Goal: Use online tool/utility

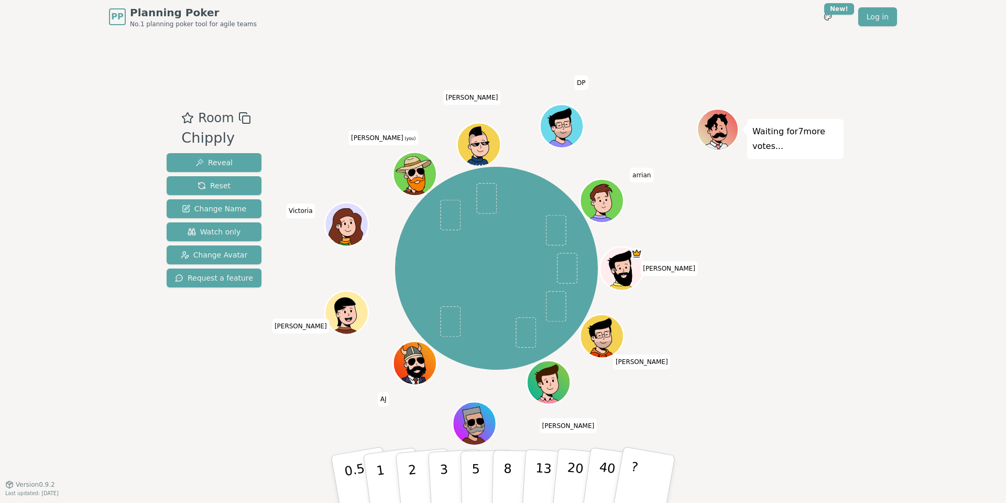
drag, startPoint x: 447, startPoint y: 469, endPoint x: 329, endPoint y: 429, distance: 125.0
click at [329, 429] on div "Room Chipply Reveal Reset Change Name Watch only Change Avatar Request a featur…" at bounding box center [502, 259] width 681 height 450
click at [448, 485] on button "3" at bounding box center [456, 479] width 57 height 82
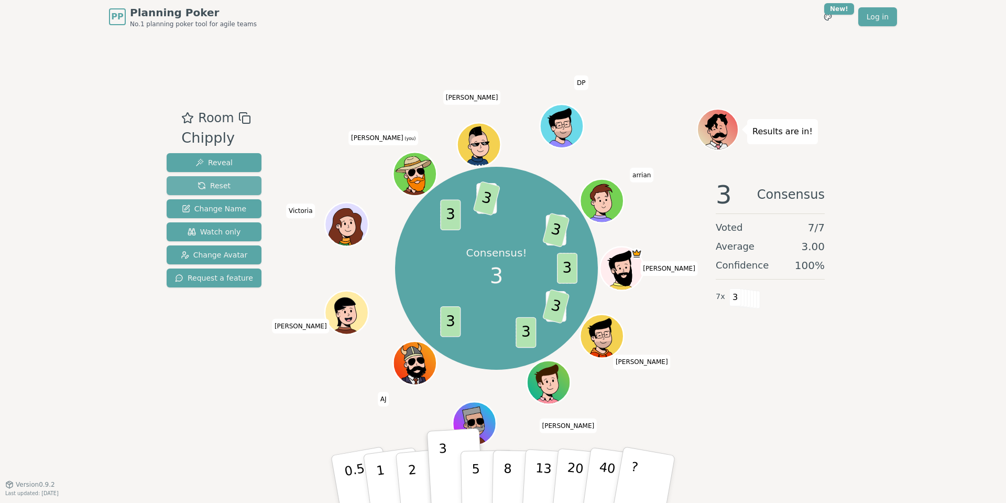
click at [224, 185] on span "Reset" at bounding box center [214, 185] width 33 height 10
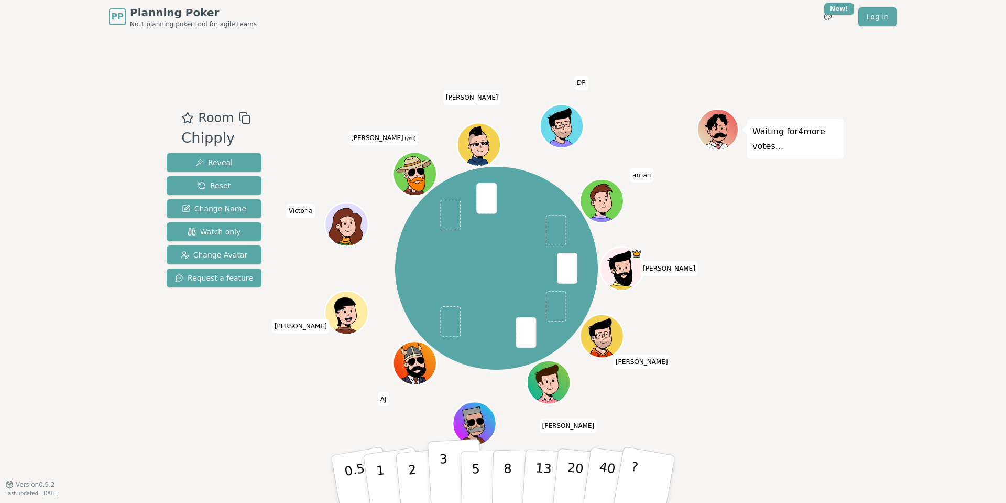
click at [451, 480] on button "3" at bounding box center [456, 479] width 57 height 82
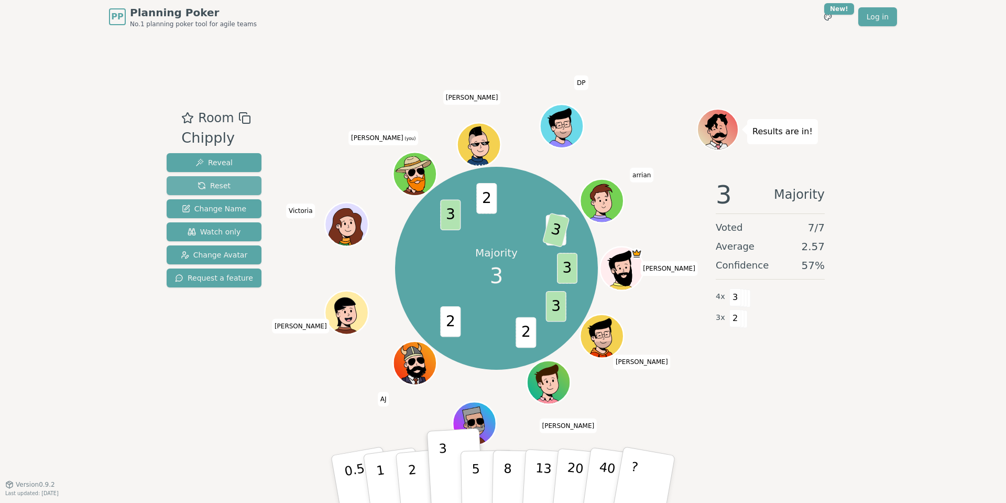
click at [229, 189] on button "Reset" at bounding box center [214, 185] width 95 height 19
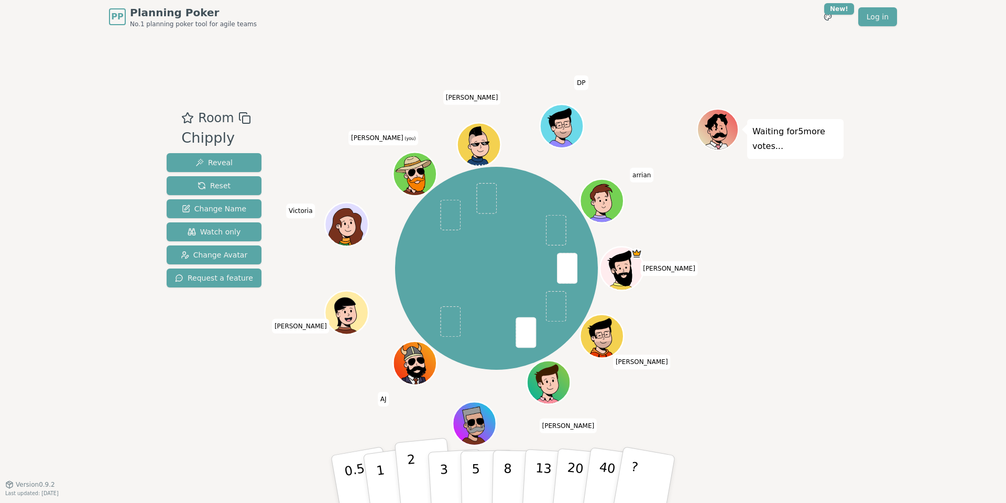
click at [411, 474] on p "2" at bounding box center [414, 480] width 14 height 57
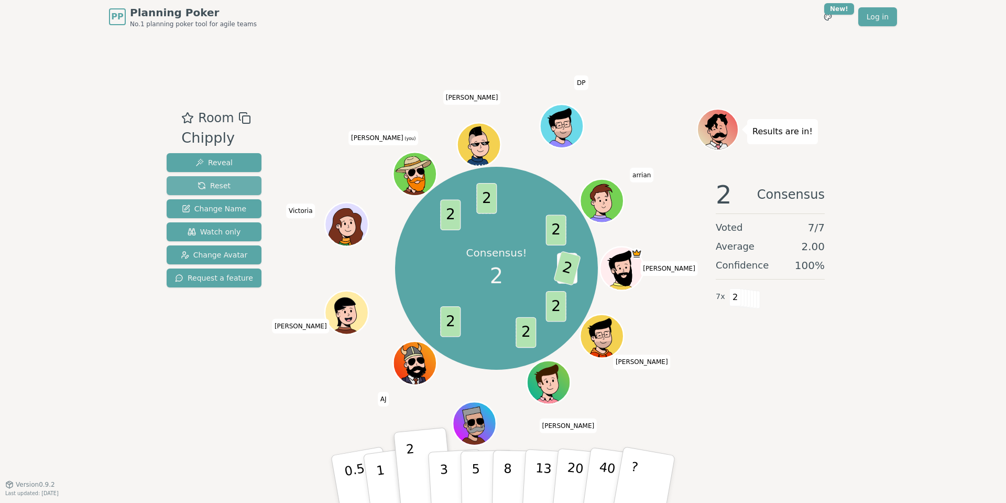
click at [215, 181] on span "Reset" at bounding box center [214, 185] width 33 height 10
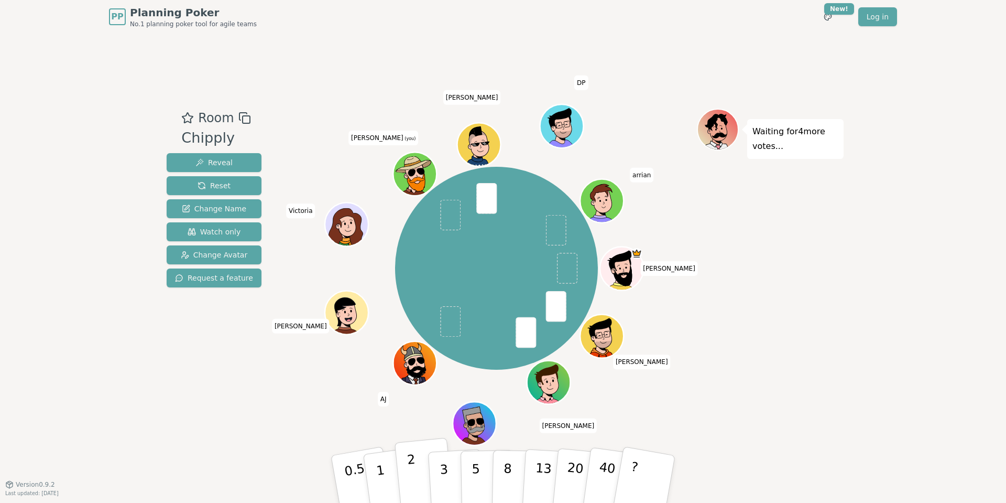
click at [415, 478] on p "2" at bounding box center [414, 480] width 14 height 57
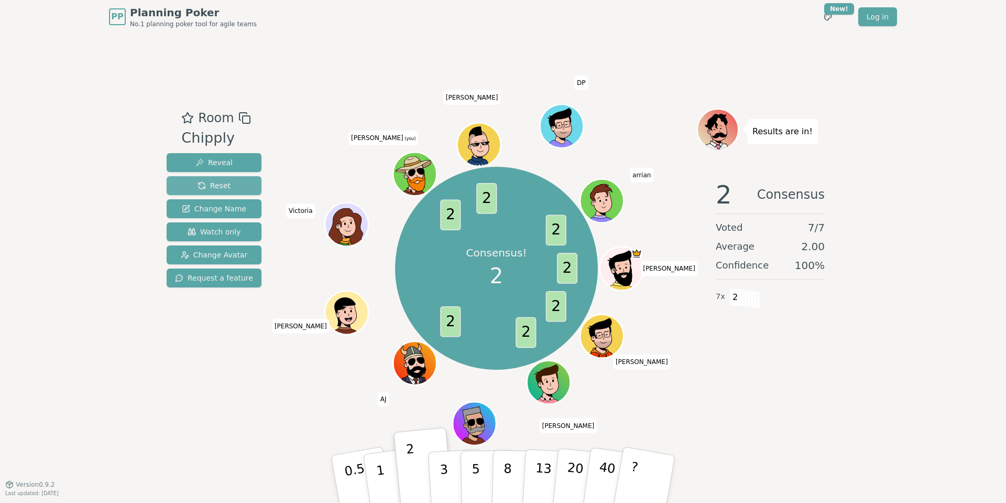
click at [218, 186] on span "Reset" at bounding box center [214, 185] width 33 height 10
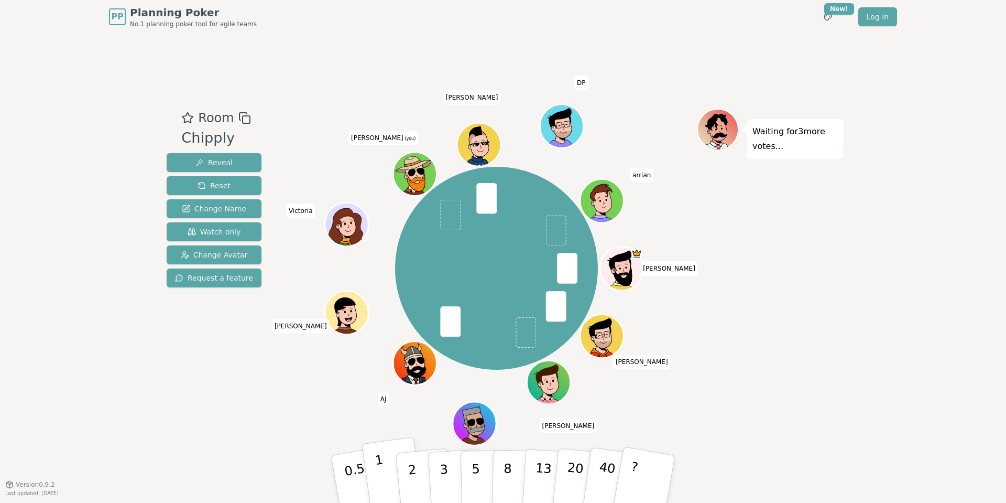
click at [386, 481] on button "1" at bounding box center [393, 479] width 62 height 85
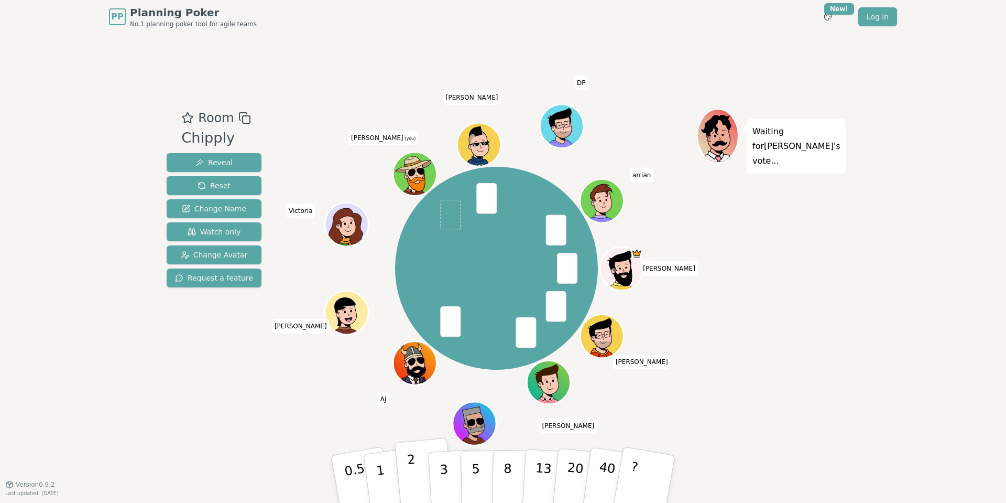
click at [412, 480] on p "2" at bounding box center [414, 480] width 14 height 57
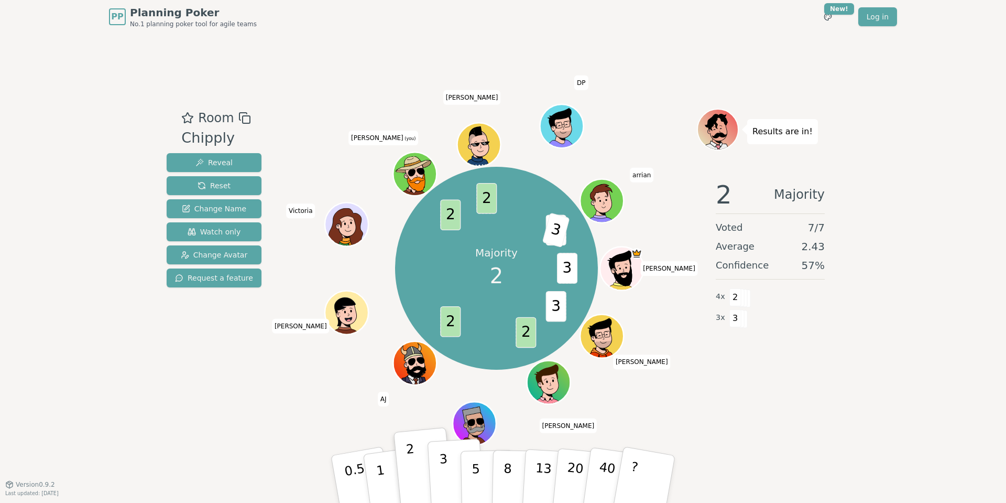
click at [441, 479] on p "3" at bounding box center [445, 479] width 12 height 57
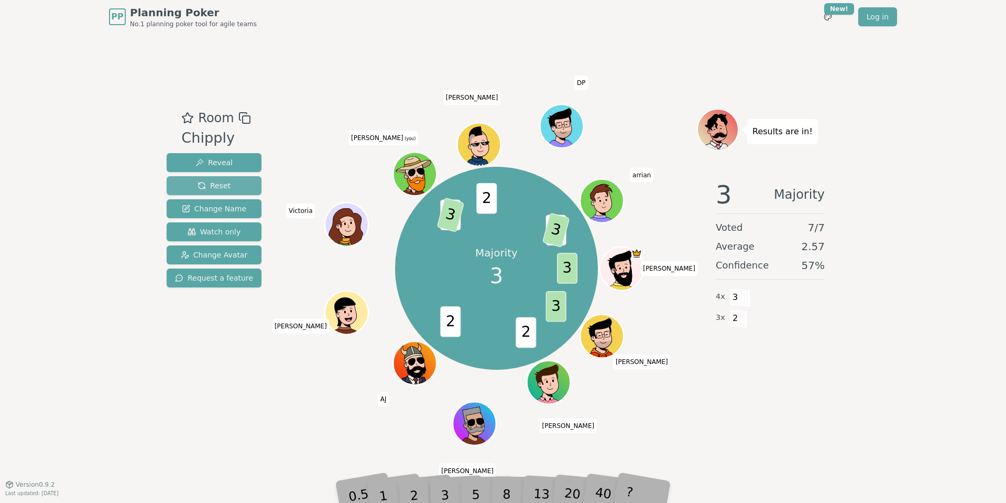
click at [217, 182] on span "Reset" at bounding box center [214, 185] width 33 height 10
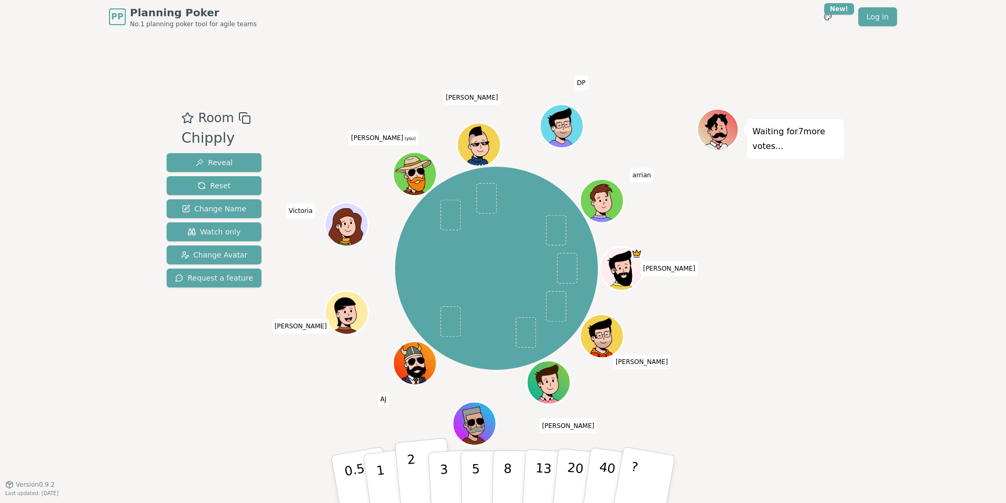
click at [416, 487] on p "2" at bounding box center [414, 480] width 14 height 57
